Goal: Transaction & Acquisition: Purchase product/service

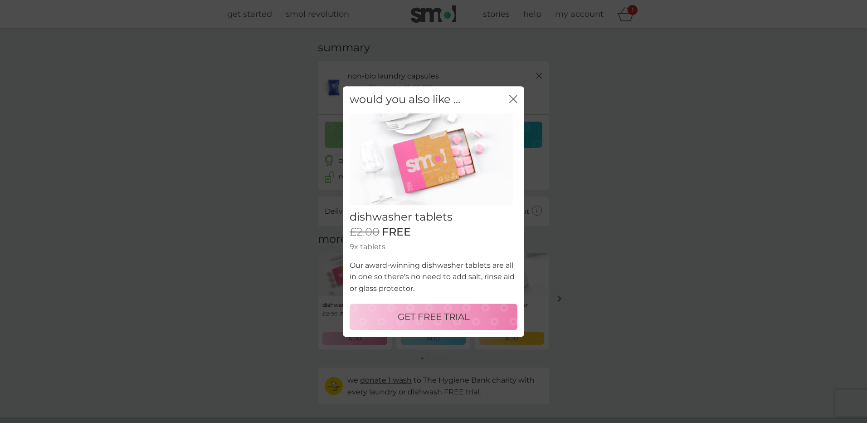
click at [434, 318] on p "GET FREE TRIAL" at bounding box center [434, 316] width 72 height 15
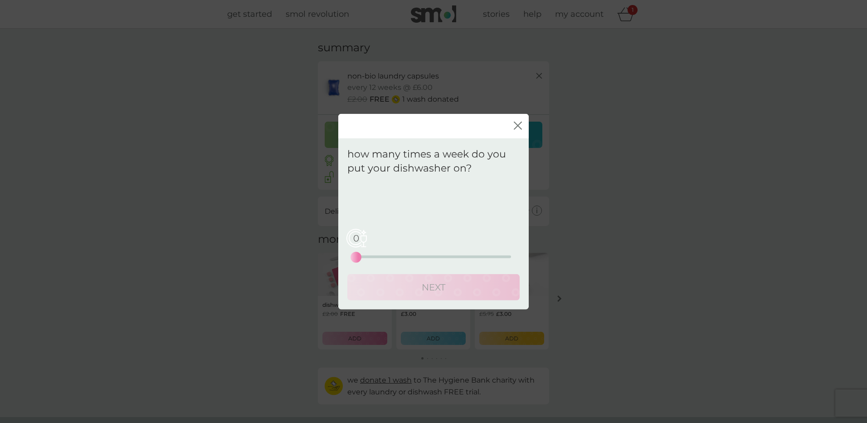
click at [377, 253] on div "0 0 12.5 25" at bounding box center [433, 243] width 155 height 37
drag, startPoint x: 355, startPoint y: 254, endPoint x: 362, endPoint y: 254, distance: 7.3
click at [362, 255] on div "1" at bounding box center [363, 257] width 4 height 4
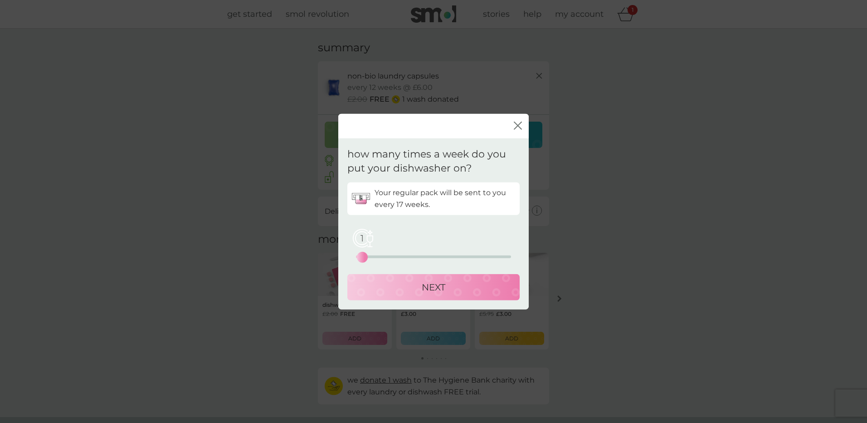
click at [370, 254] on div "1 0 12.5 25" at bounding box center [433, 243] width 155 height 37
drag, startPoint x: 364, startPoint y: 255, endPoint x: 398, endPoint y: 254, distance: 34.0
click at [398, 255] on div "7" at bounding box center [400, 257] width 4 height 4
click at [418, 295] on button "NEXT" at bounding box center [433, 286] width 172 height 26
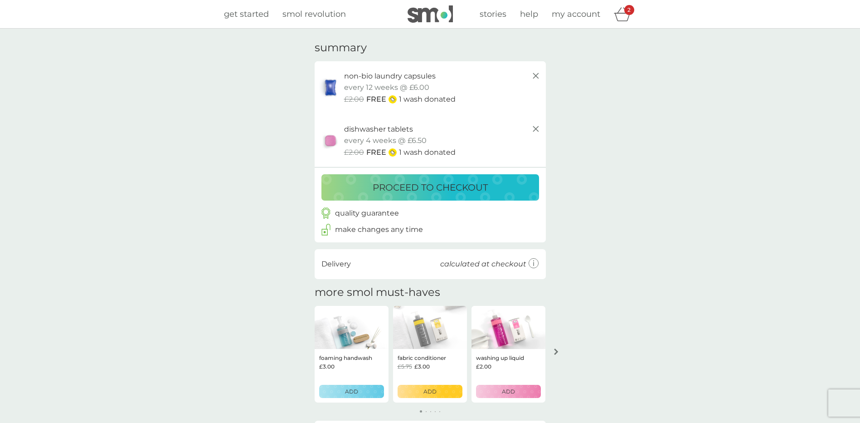
click at [434, 194] on p "proceed to checkout" at bounding box center [430, 187] width 115 height 15
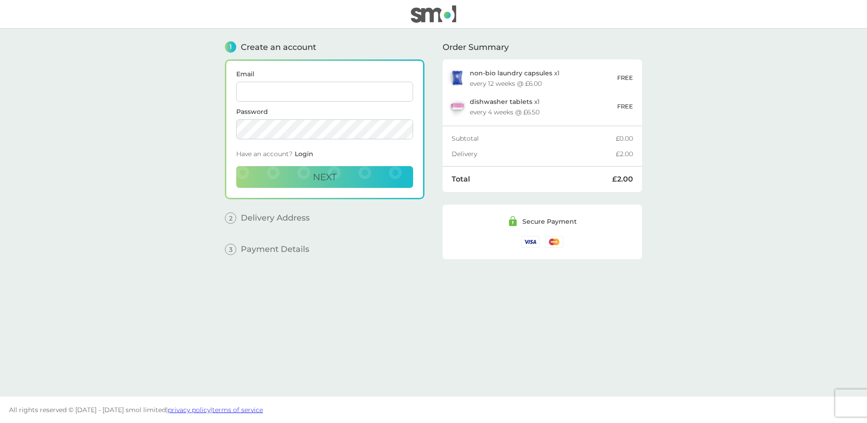
click at [344, 96] on input "Email" at bounding box center [324, 92] width 177 height 20
type input "[PERSON_NAME][EMAIL_ADDRESS][PERSON_NAME][DOMAIN_NAME]"
click at [350, 182] on button "Next" at bounding box center [324, 177] width 177 height 22
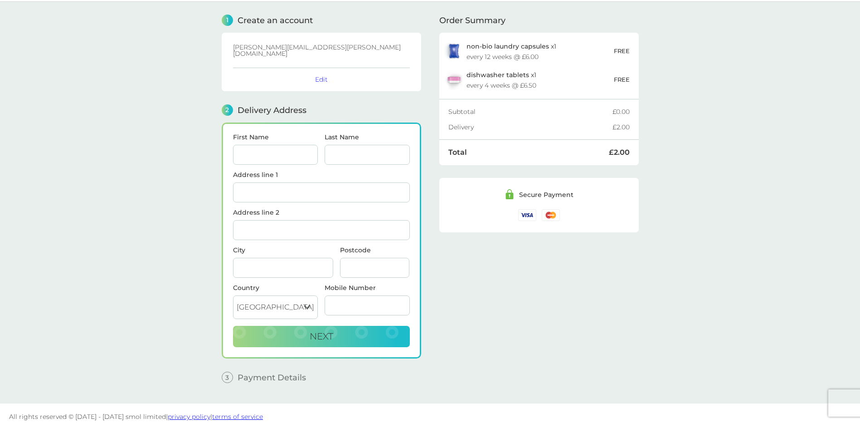
scroll to position [27, 0]
click at [278, 147] on input "First Name" at bounding box center [275, 154] width 85 height 20
type input "[PERSON_NAME]"
type input "Cornell"
type input "[STREET_ADDRESS]"
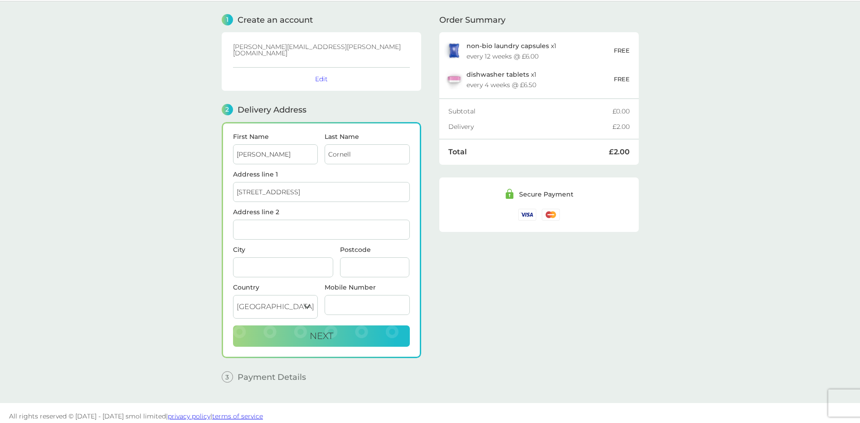
type input "[GEOGRAPHIC_DATA]"
type input "nn4 8lp"
type input "07709450090"
click at [359, 214] on div "[STREET_ADDRESS]" at bounding box center [322, 216] width 176 height 15
type input "[STREET_ADDRESS]"
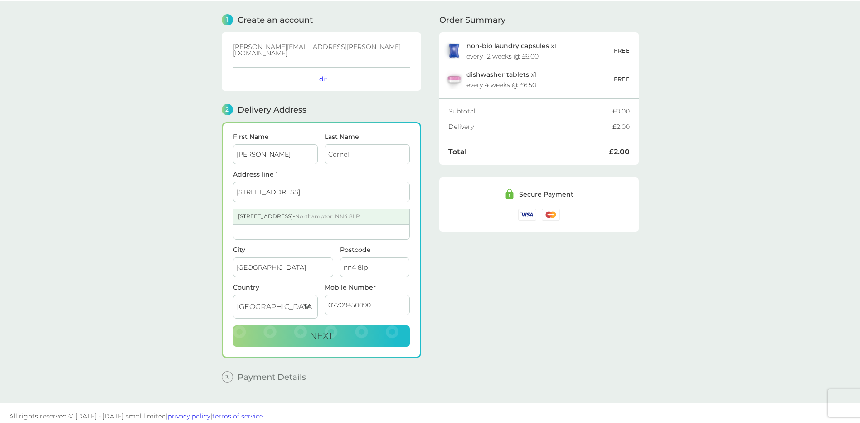
type input "NN4 8LP"
drag, startPoint x: 374, startPoint y: 301, endPoint x: 296, endPoint y: 296, distance: 78.6
click at [296, 296] on div "Country [GEOGRAPHIC_DATA] [GEOGRAPHIC_DATA] [GEOGRAPHIC_DATA] [GEOGRAPHIC_DATA]…" at bounding box center [321, 304] width 184 height 41
click at [328, 330] on span "Next" at bounding box center [322, 335] width 24 height 11
type input "07709450090"
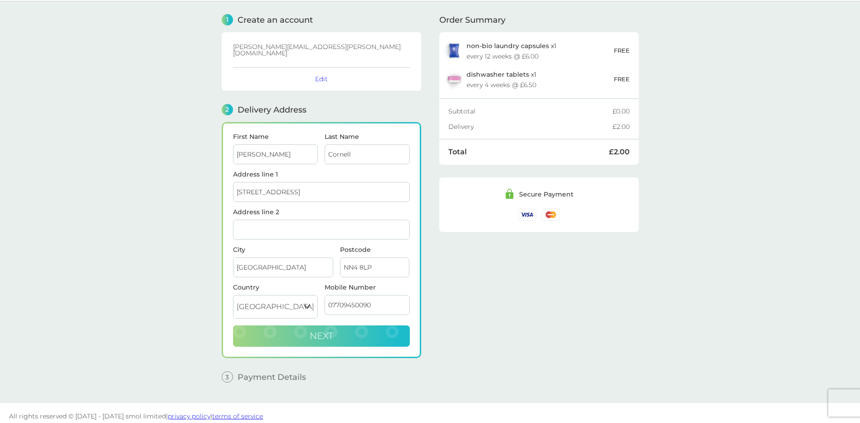
click at [297, 334] on button "Next" at bounding box center [321, 336] width 177 height 22
checkbox input "true"
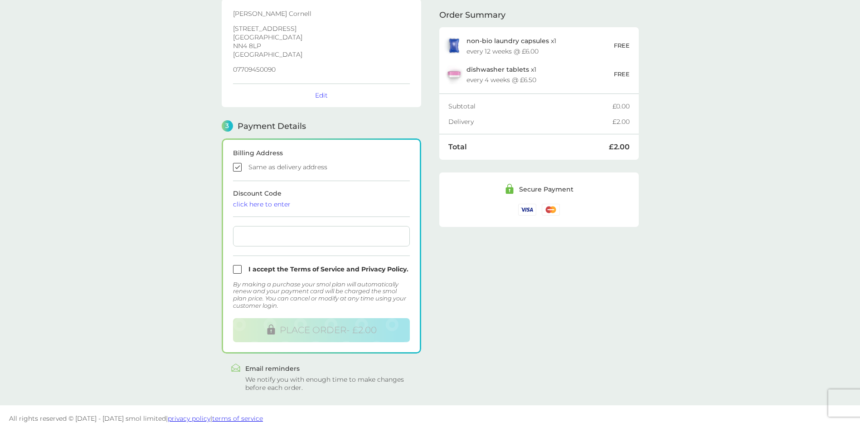
scroll to position [152, 0]
click at [240, 263] on input "checkbox" at bounding box center [321, 267] width 177 height 9
checkbox input "true"
click at [276, 203] on form "Billing Address Same as delivery address Discount Code click here to enter I ac…" at bounding box center [321, 243] width 177 height 192
click at [280, 199] on div "click here to enter" at bounding box center [321, 202] width 177 height 6
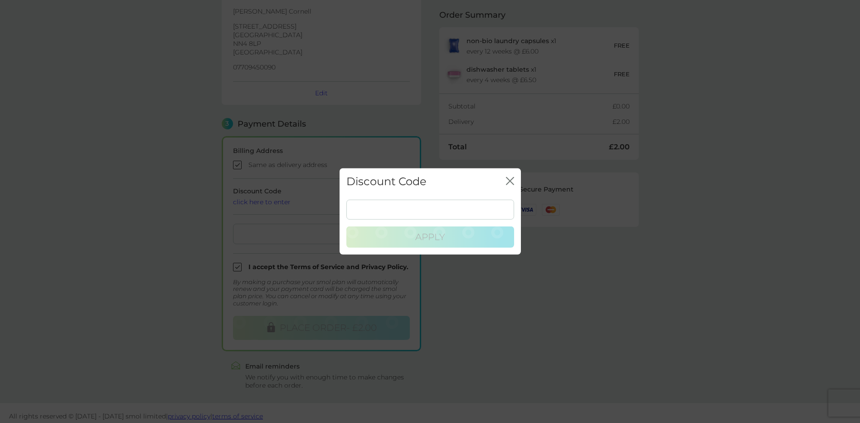
click at [508, 176] on div "close" at bounding box center [510, 181] width 8 height 13
click at [510, 180] on icon "close" at bounding box center [510, 181] width 8 height 8
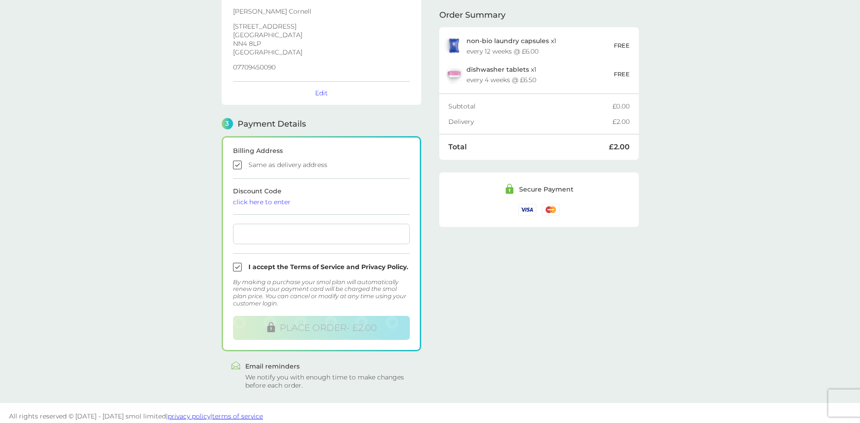
click at [292, 199] on div "click here to enter" at bounding box center [321, 202] width 177 height 6
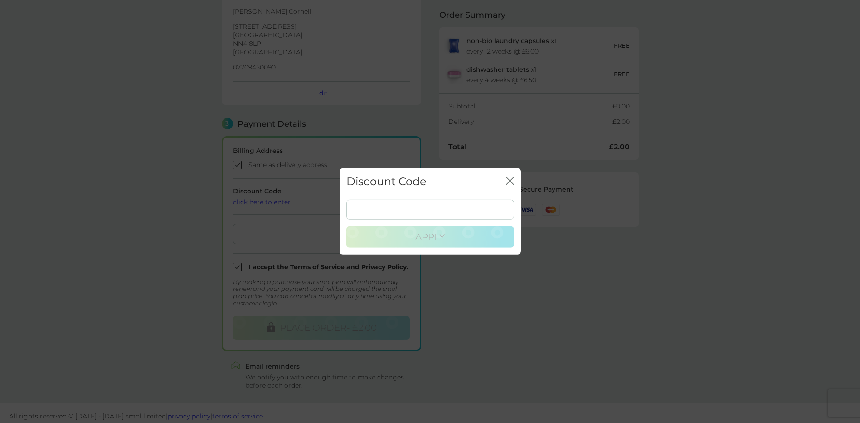
click at [504, 181] on div "Discount Code close" at bounding box center [430, 181] width 181 height 27
click at [509, 180] on icon "close" at bounding box center [509, 180] width 4 height 7
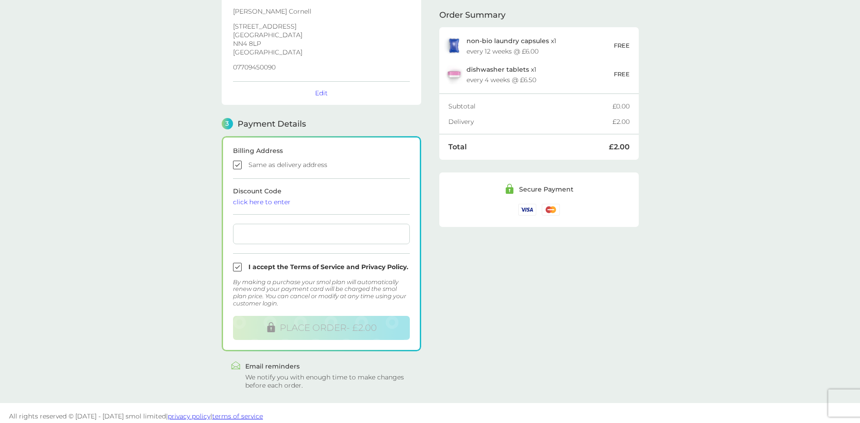
click at [305, 199] on div "click here to enter" at bounding box center [321, 202] width 177 height 6
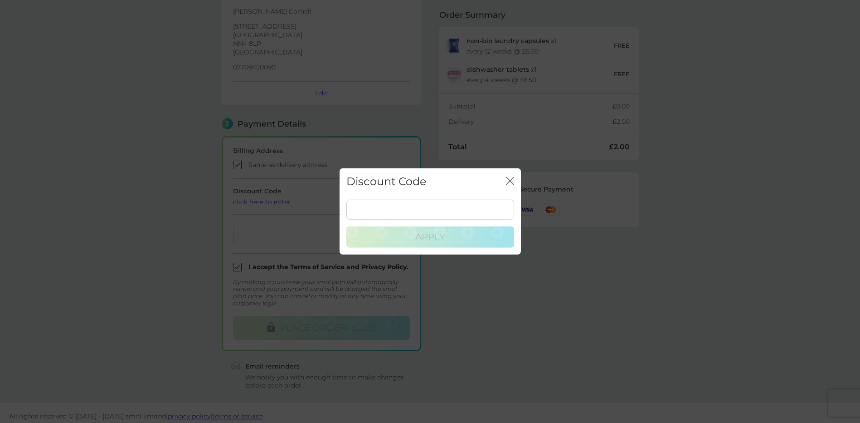
drag, startPoint x: 509, startPoint y: 181, endPoint x: 502, endPoint y: 180, distance: 7.8
click at [509, 181] on icon "close" at bounding box center [509, 180] width 4 height 7
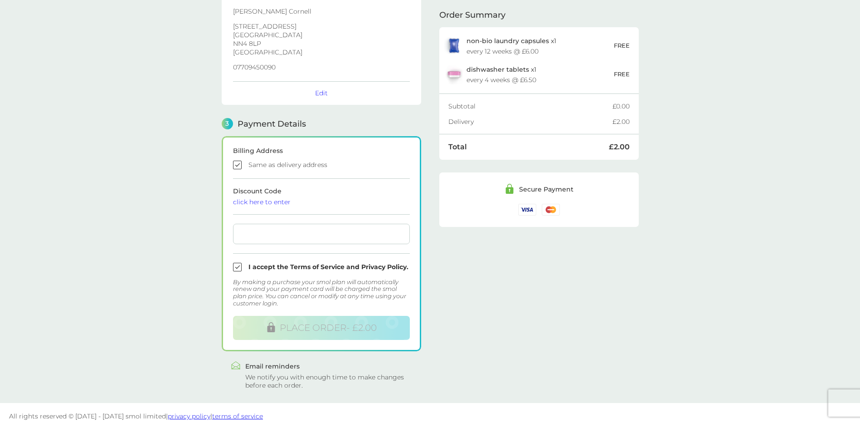
click at [245, 232] on div at bounding box center [321, 234] width 177 height 20
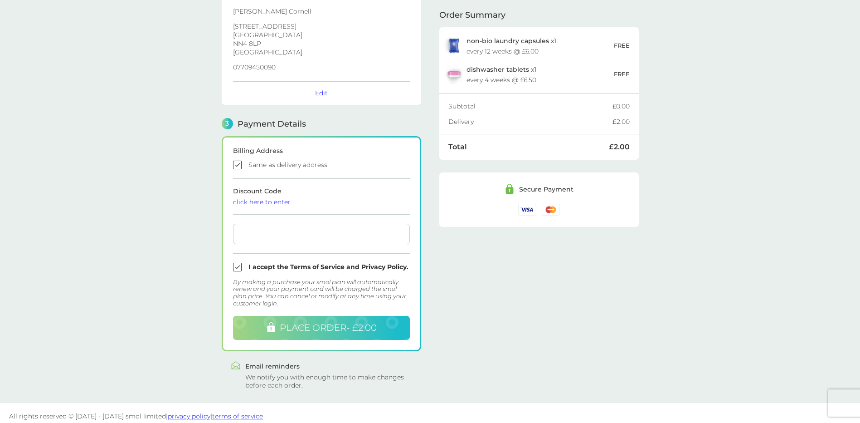
click at [288, 322] on span "PLACE ORDER - £2.00" at bounding box center [328, 327] width 97 height 11
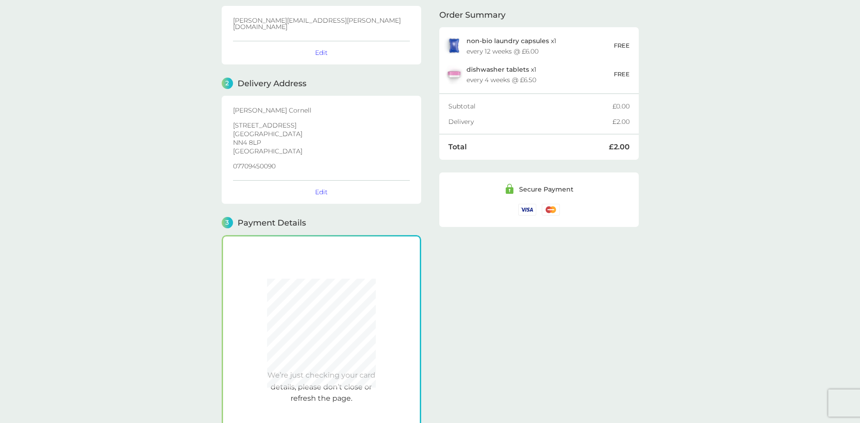
scroll to position [150, 0]
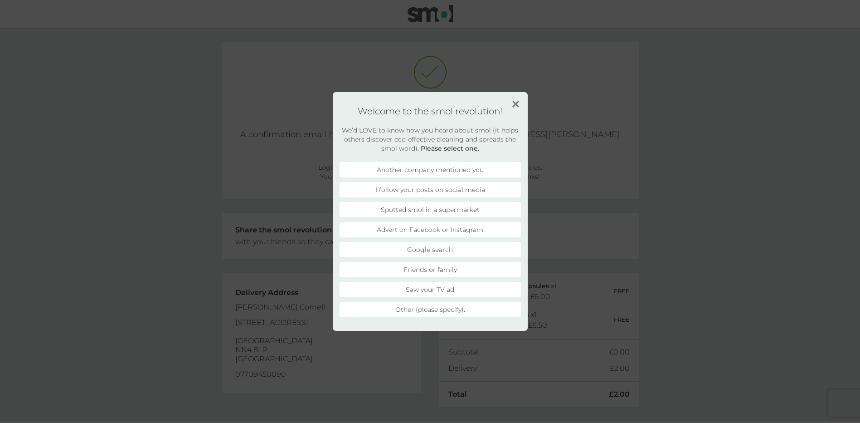
click at [453, 312] on li "Other (please specify)." at bounding box center [430, 309] width 181 height 15
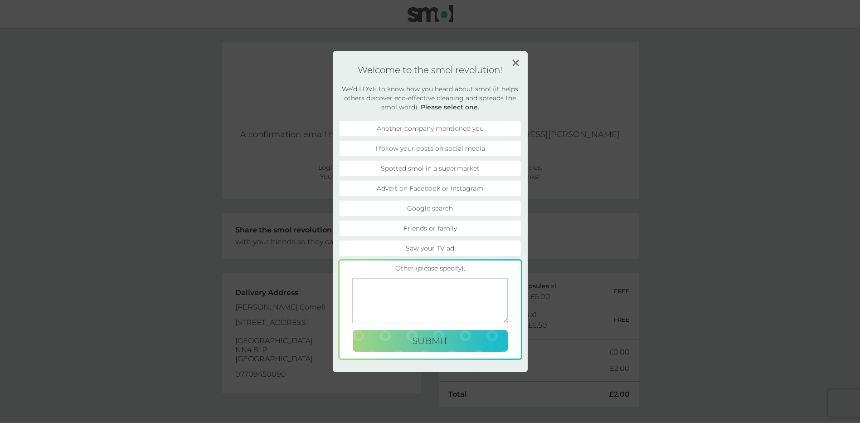
click at [424, 295] on textarea at bounding box center [430, 300] width 156 height 45
type textarea "look fantastic"
click at [421, 340] on span "Submit" at bounding box center [430, 340] width 36 height 11
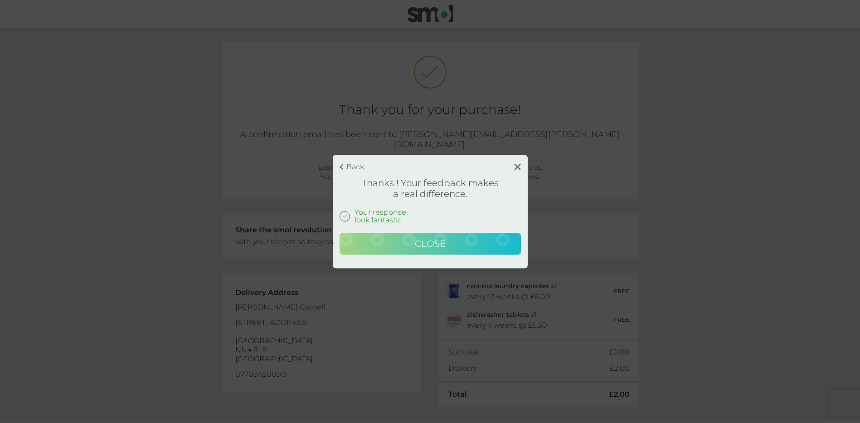
click at [430, 248] on span "Close" at bounding box center [430, 243] width 31 height 11
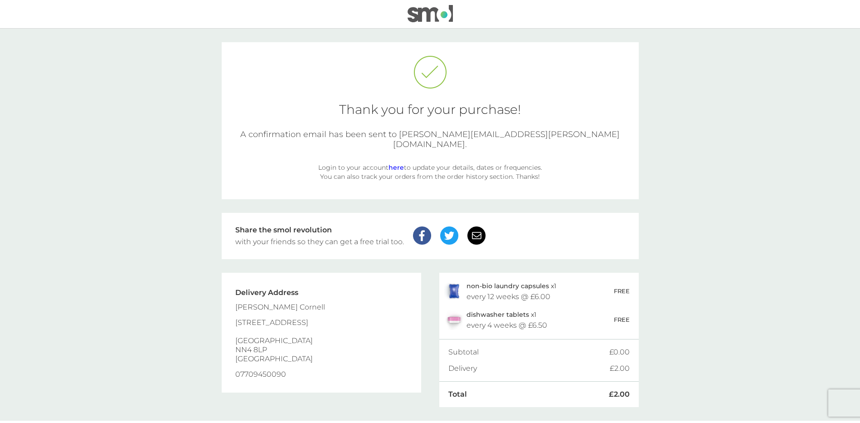
click at [397, 163] on link "here" at bounding box center [396, 167] width 15 height 8
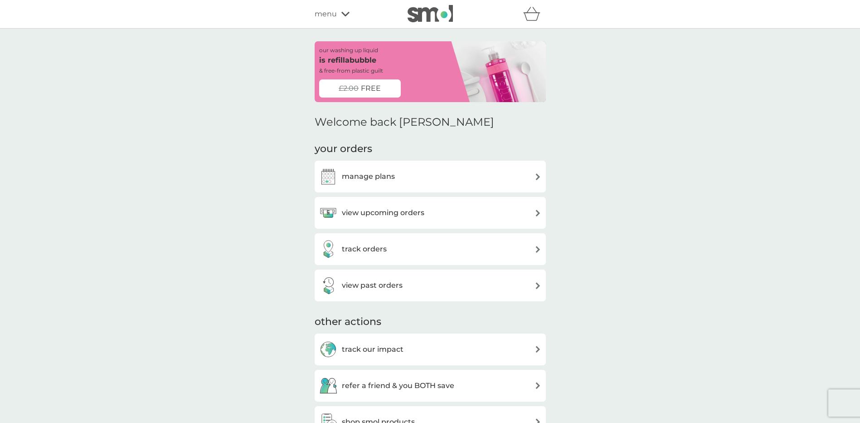
click at [478, 185] on div "manage plans" at bounding box center [430, 176] width 222 height 18
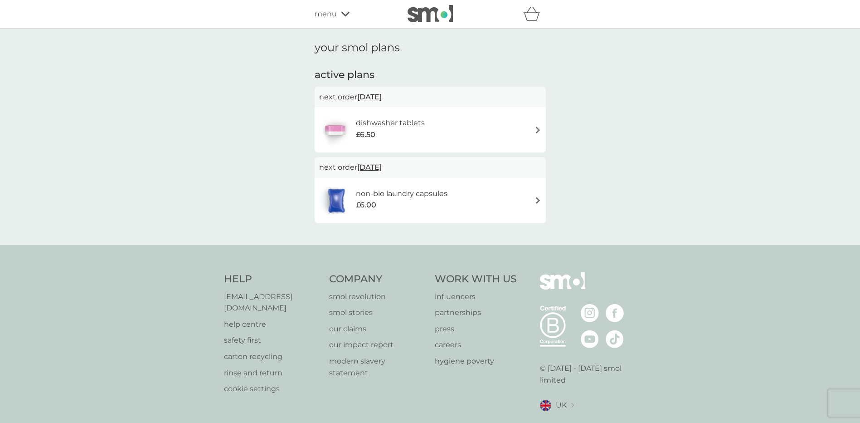
click at [532, 129] on div "dishwasher tablets £6.50" at bounding box center [430, 130] width 222 height 32
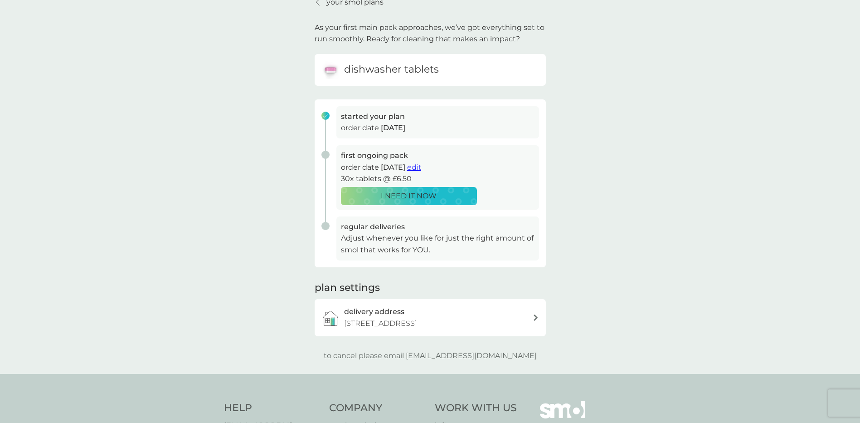
scroll to position [45, 0]
drag, startPoint x: 425, startPoint y: 355, endPoint x: 518, endPoint y: 353, distance: 92.6
click at [518, 353] on div "to cancel please email help@smolproducts.com" at bounding box center [430, 355] width 231 height 12
copy p "[EMAIL_ADDRESS][DOMAIN_NAME]"
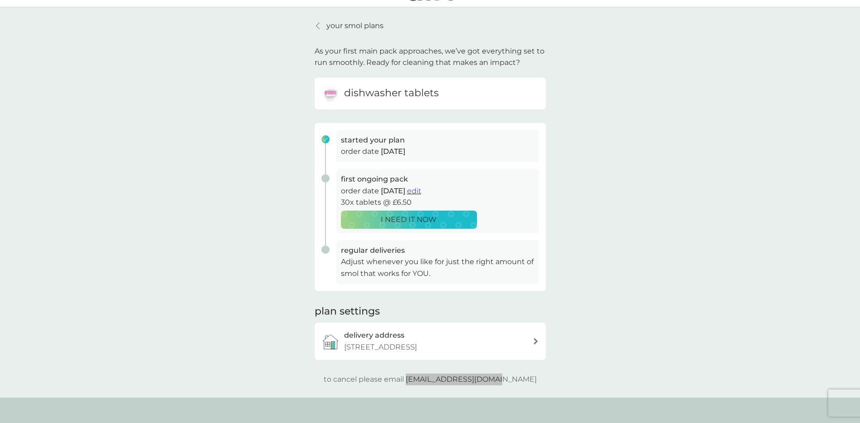
scroll to position [0, 0]
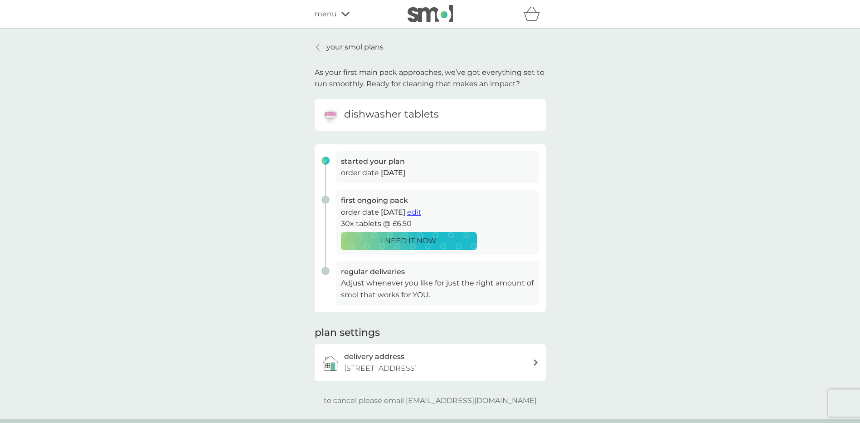
click at [263, 181] on div "your smol plans As your first main pack approaches, we’ve got everything set to…" at bounding box center [430, 224] width 860 height 390
click at [340, 48] on p "your smol plans" at bounding box center [355, 47] width 57 height 12
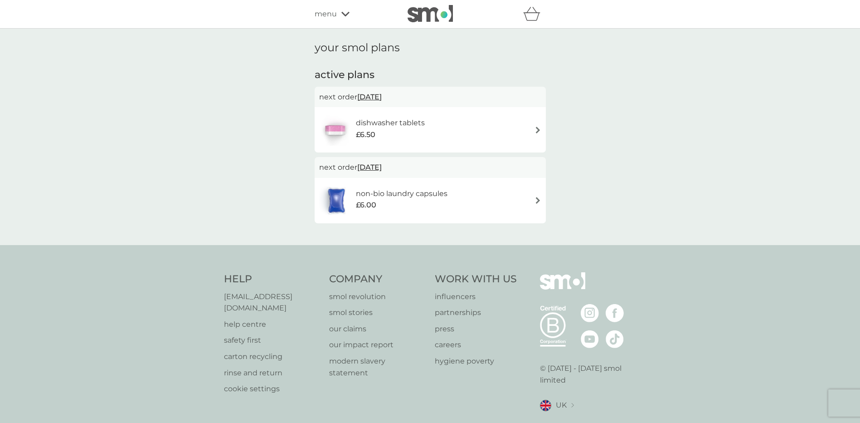
click at [342, 12] on icon at bounding box center [346, 13] width 8 height 5
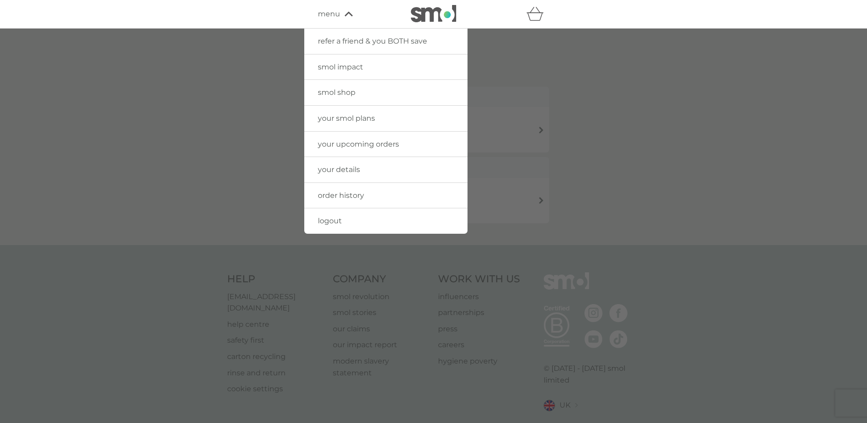
click at [241, 98] on div at bounding box center [433, 240] width 867 height 423
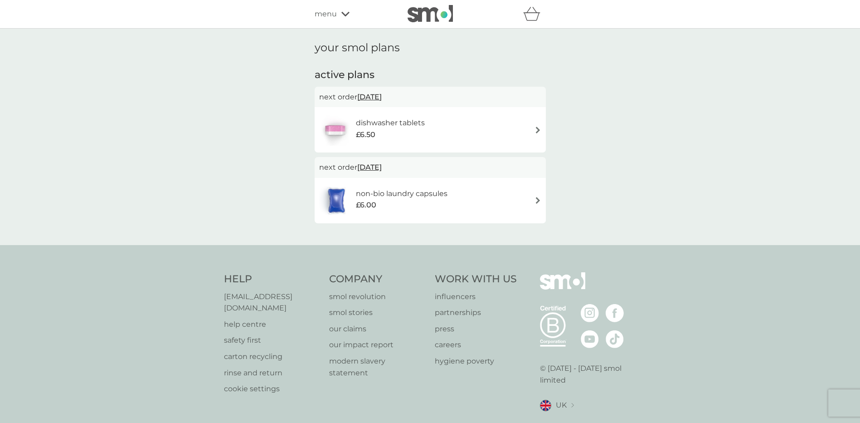
click at [430, 15] on img at bounding box center [430, 13] width 45 height 17
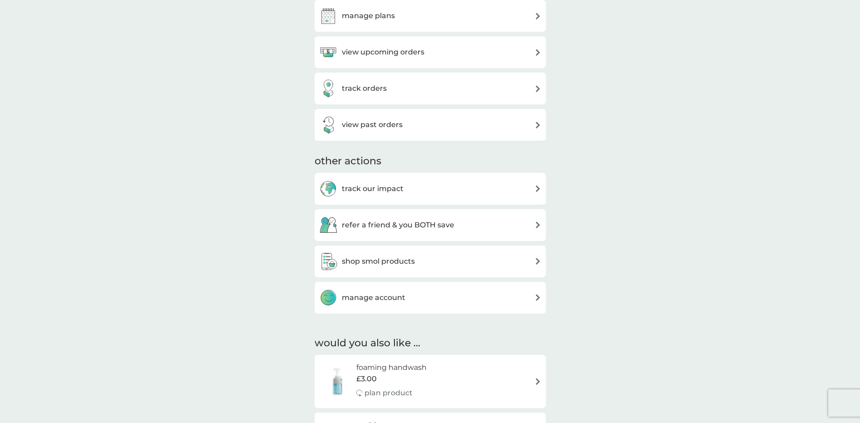
scroll to position [181, 0]
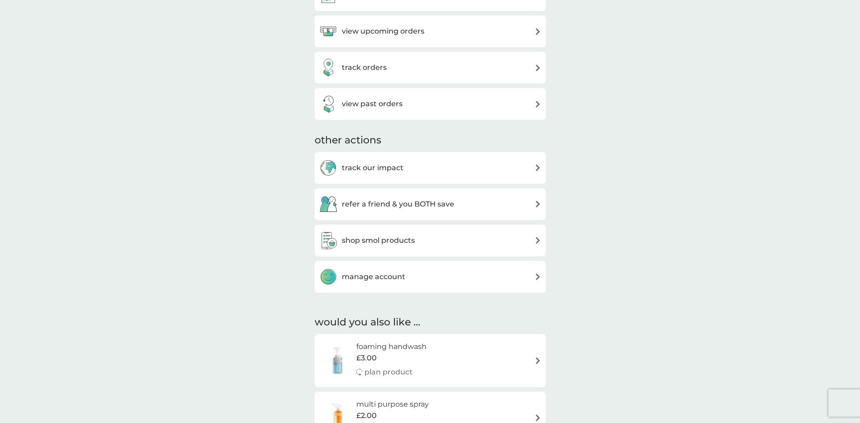
click at [514, 286] on div "manage account" at bounding box center [430, 277] width 231 height 32
click at [535, 276] on img at bounding box center [538, 276] width 7 height 7
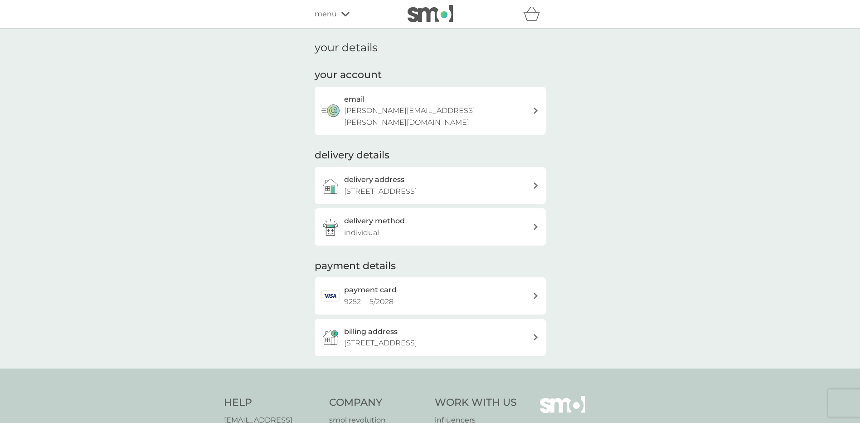
click at [518, 292] on div "payment card 9252 5 / 2028" at bounding box center [438, 295] width 189 height 23
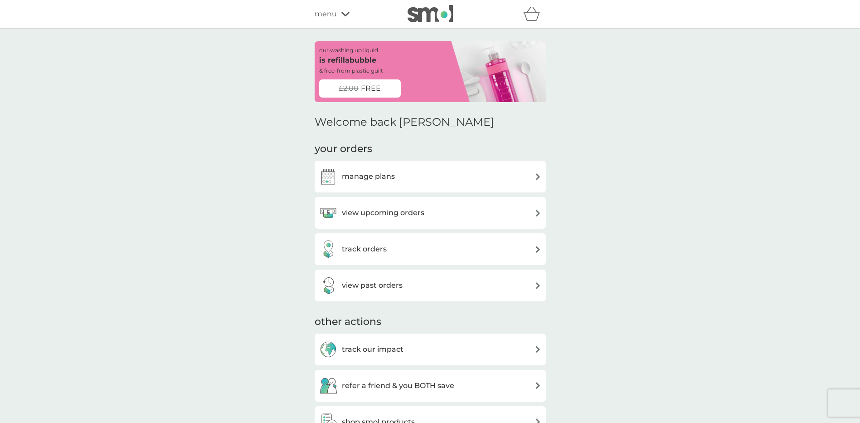
click at [415, 175] on div "manage plans" at bounding box center [430, 176] width 222 height 18
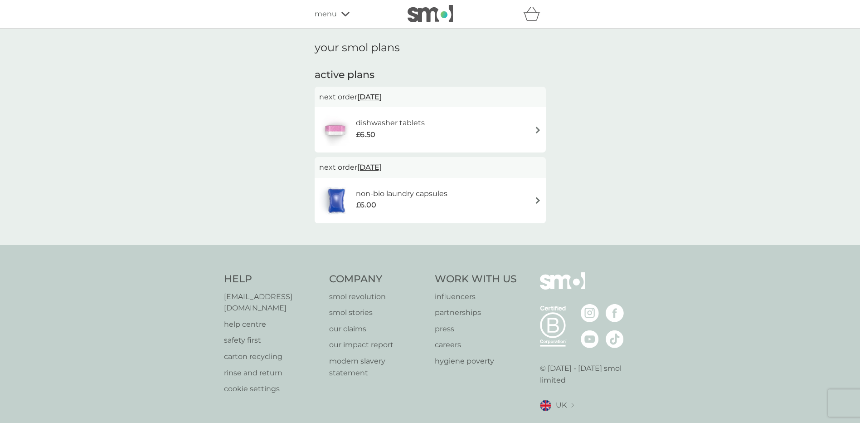
click at [522, 135] on div "dishwasher tablets £6.50" at bounding box center [430, 130] width 222 height 32
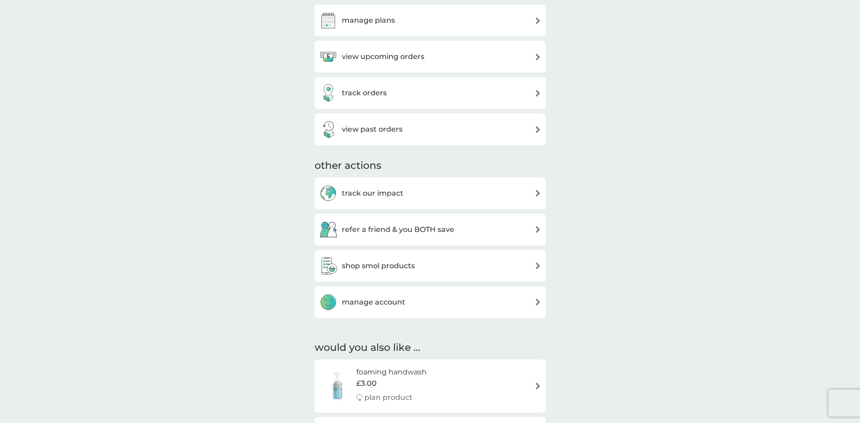
scroll to position [181, 0]
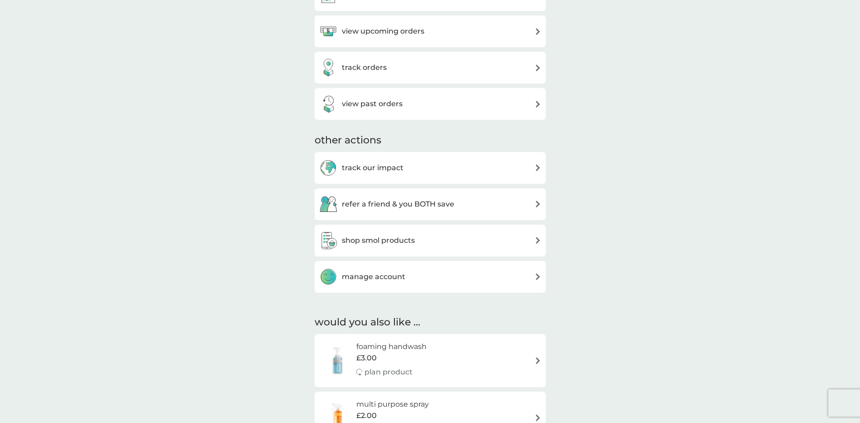
click at [519, 281] on div "manage account" at bounding box center [430, 277] width 222 height 18
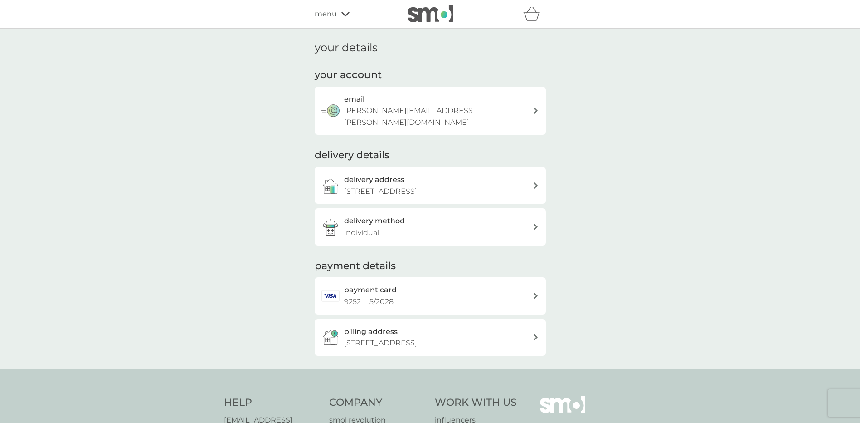
click at [542, 212] on div "delivery method individual" at bounding box center [430, 226] width 231 height 37
